Goal: Information Seeking & Learning: Learn about a topic

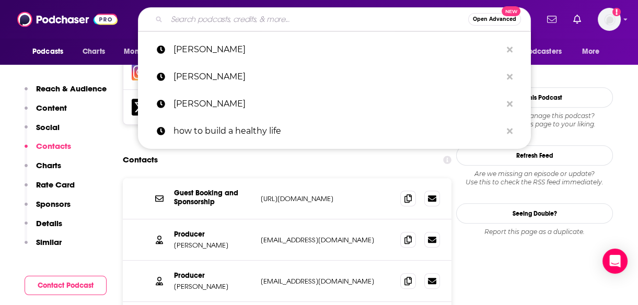
click at [286, 20] on input "Search podcasts, credits, & more..." at bounding box center [318, 19] width 302 height 17
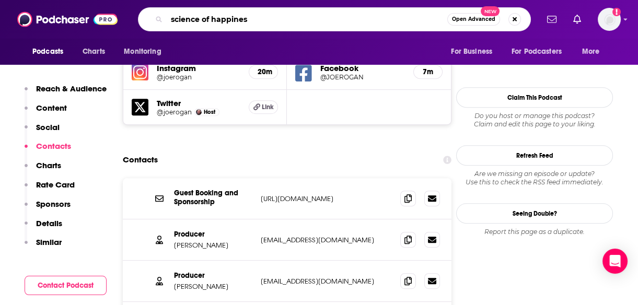
type input "science of happiness"
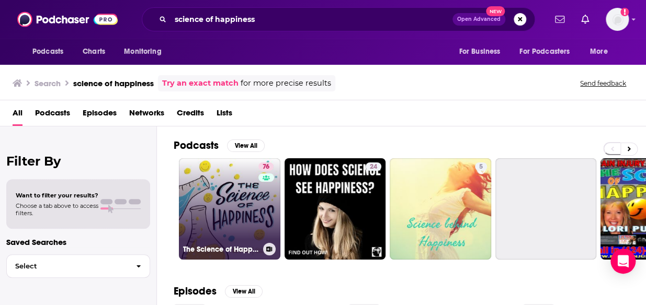
click at [250, 194] on link "76 The Science of Happiness" at bounding box center [229, 208] width 101 height 101
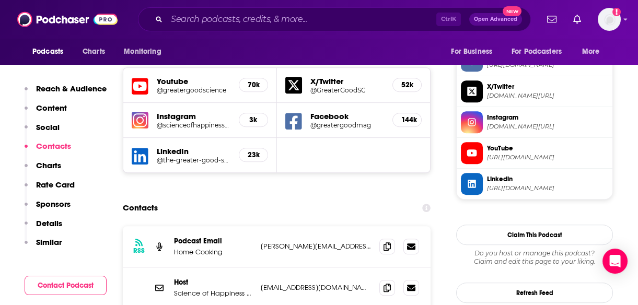
scroll to position [895, 0]
